Goal: Transaction & Acquisition: Purchase product/service

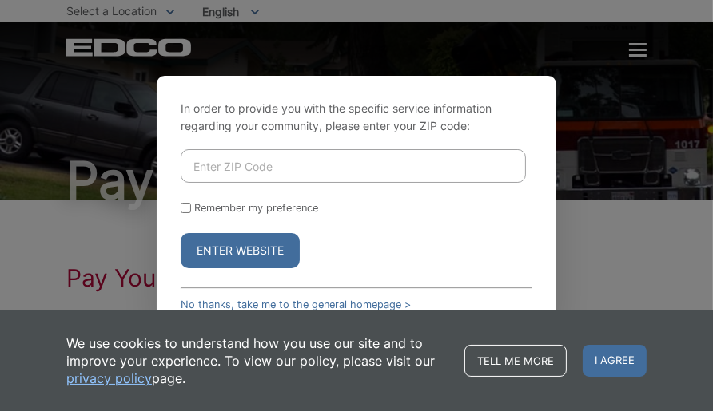
click at [284, 161] on input "Enter ZIP Code" at bounding box center [353, 166] width 345 height 34
type input "91950"
click at [231, 209] on label "Remember my preference" at bounding box center [256, 208] width 124 height 12
click at [191, 209] on input "Remember my preference" at bounding box center [186, 208] width 10 height 10
checkbox input "true"
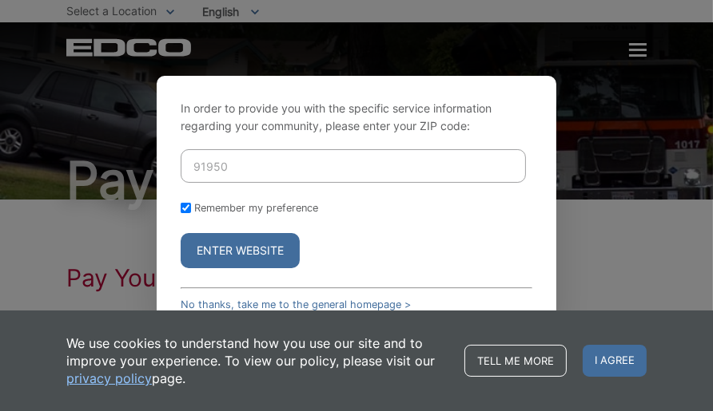
click at [231, 246] on button "Enter Website" at bounding box center [240, 250] width 119 height 35
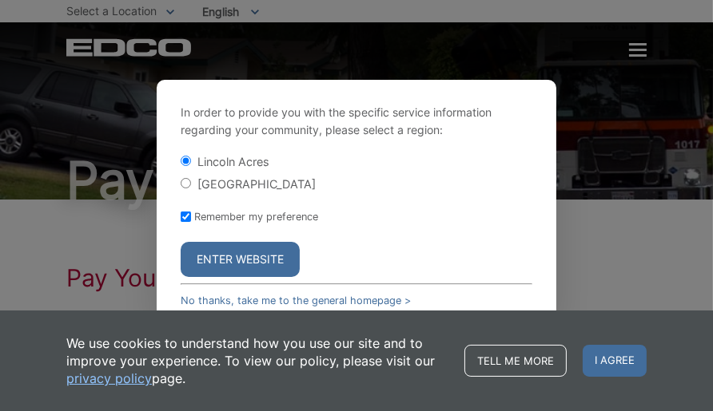
click at [218, 191] on div "[GEOGRAPHIC_DATA]" at bounding box center [357, 184] width 352 height 16
click at [185, 182] on input "[GEOGRAPHIC_DATA]" at bounding box center [186, 183] width 10 height 10
radio input "true"
click at [244, 258] on button "Enter Website" at bounding box center [240, 259] width 119 height 35
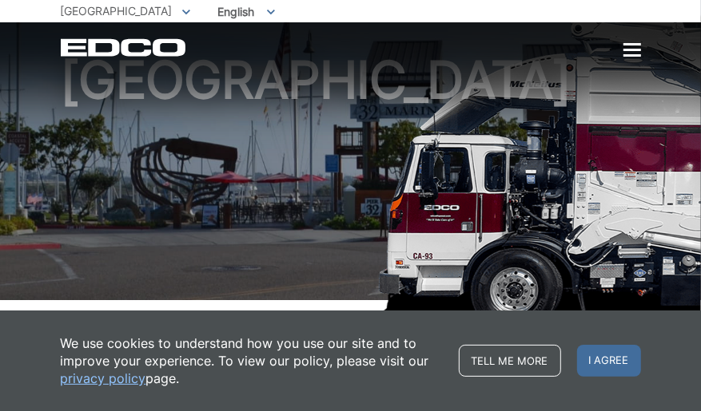
scroll to position [160, 0]
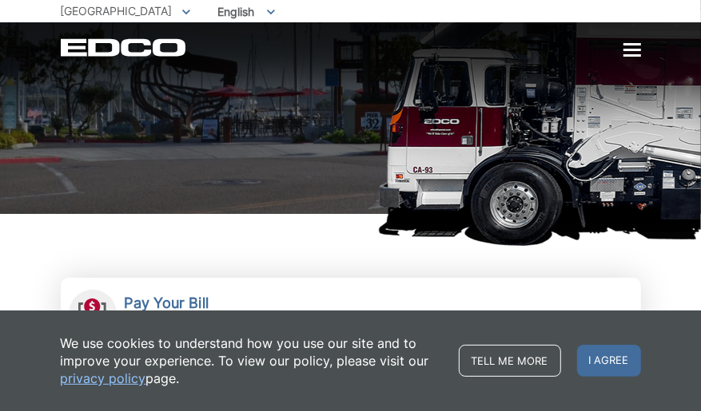
drag, startPoint x: 616, startPoint y: 366, endPoint x: 601, endPoint y: 367, distance: 15.2
click at [616, 366] on span "I agree" at bounding box center [609, 361] width 64 height 32
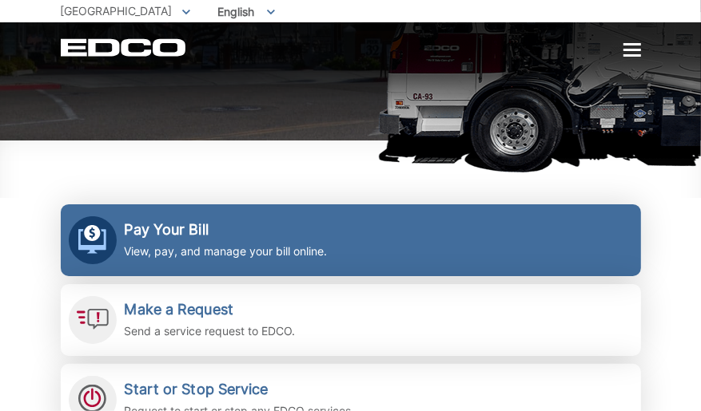
scroll to position [320, 0]
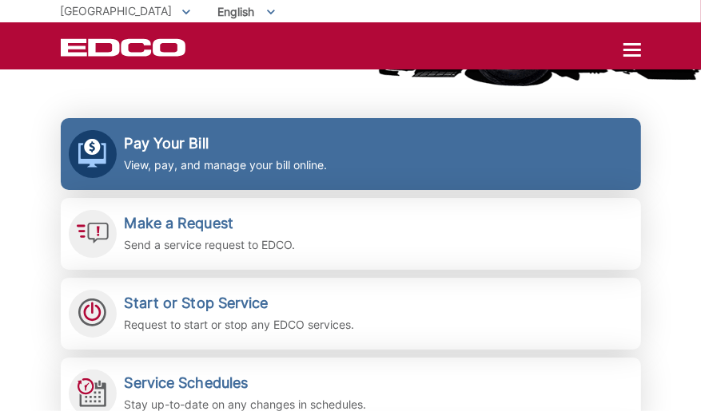
click at [298, 160] on p "View, pay, and manage your bill online." at bounding box center [226, 166] width 203 height 18
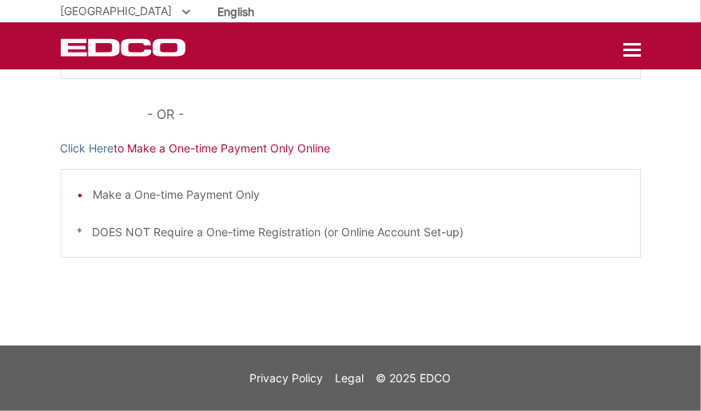
scroll to position [471, 0]
click at [271, 150] on p "Click Here to Make a One-time Payment Only Online" at bounding box center [351, 149] width 580 height 18
click at [95, 151] on link "Click Here" at bounding box center [88, 149] width 54 height 18
